Goal: Transaction & Acquisition: Obtain resource

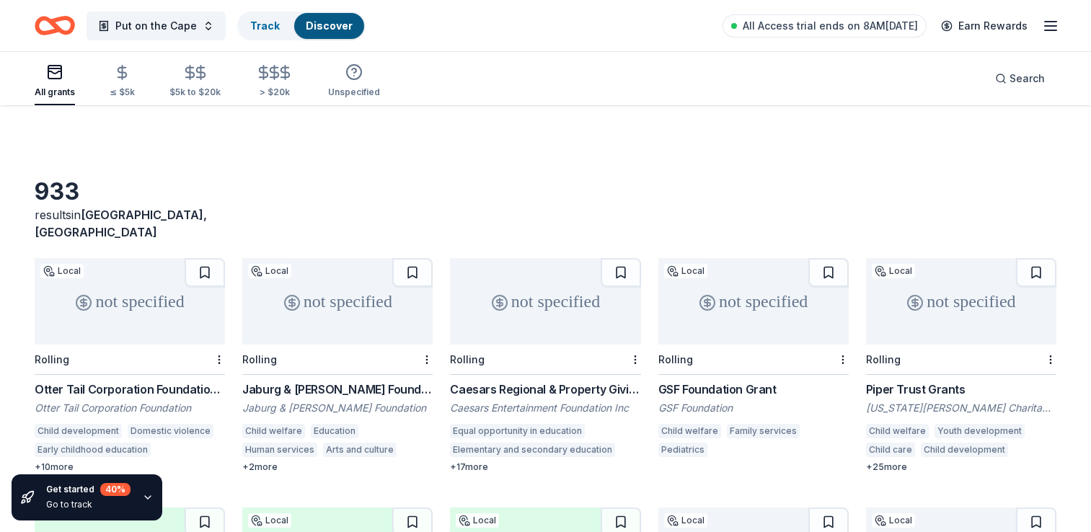
scroll to position [158, 0]
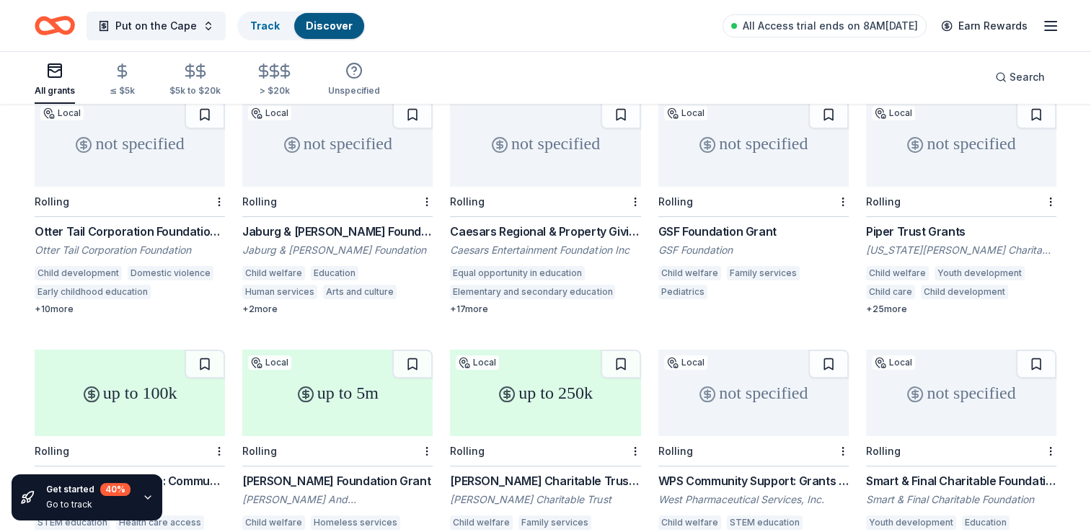
click at [105, 157] on div "not specified" at bounding box center [130, 143] width 190 height 87
click at [571, 146] on div "not specified" at bounding box center [545, 143] width 190 height 87
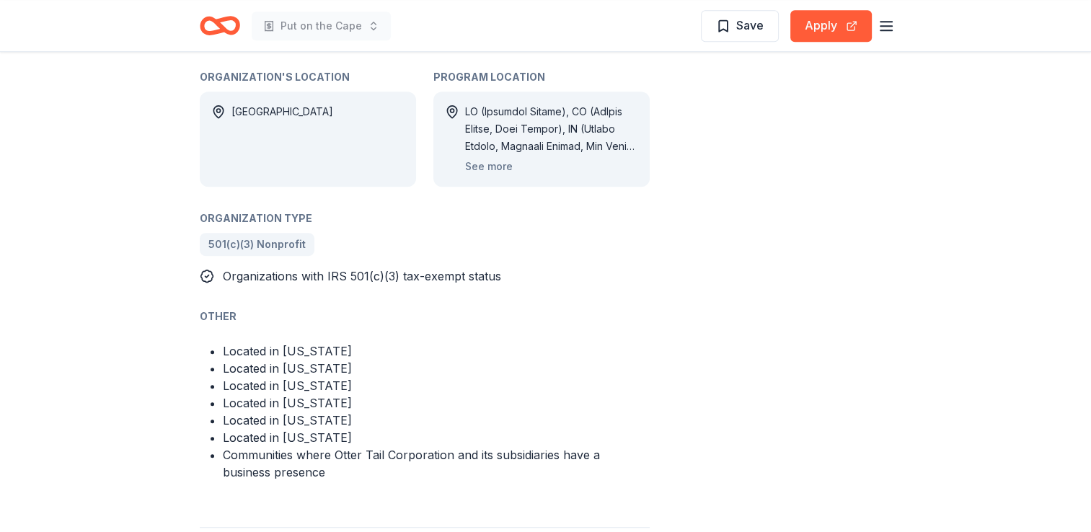
scroll to position [903, 0]
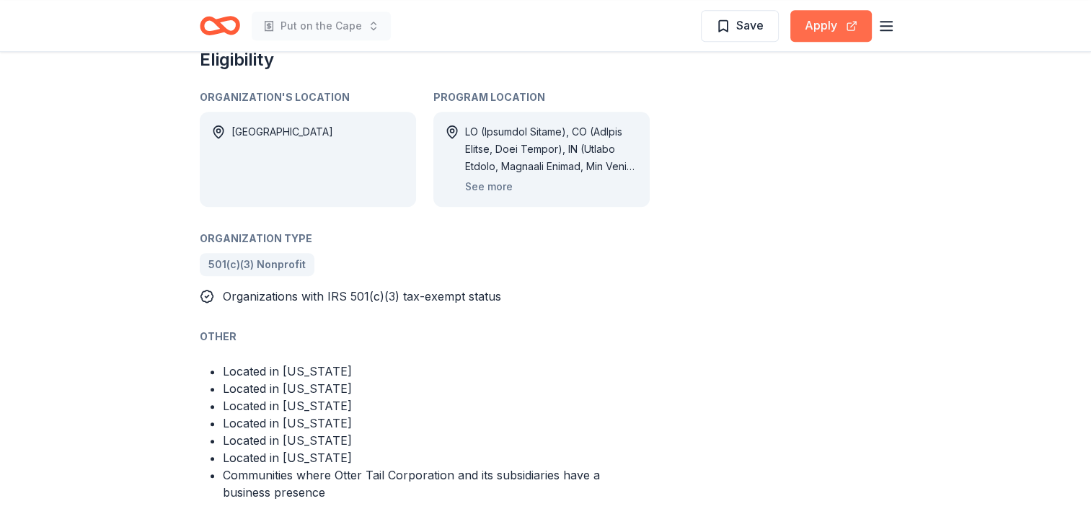
click at [815, 24] on button "Apply" at bounding box center [832, 26] width 82 height 32
